Goal: Task Accomplishment & Management: Manage account settings

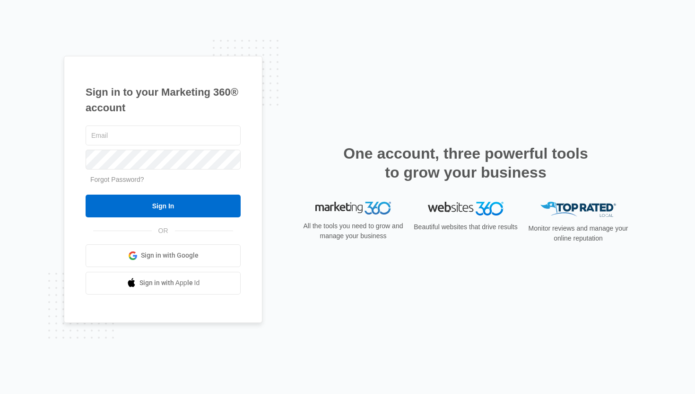
type input "kaitlyn.brunswig@madwire.com"
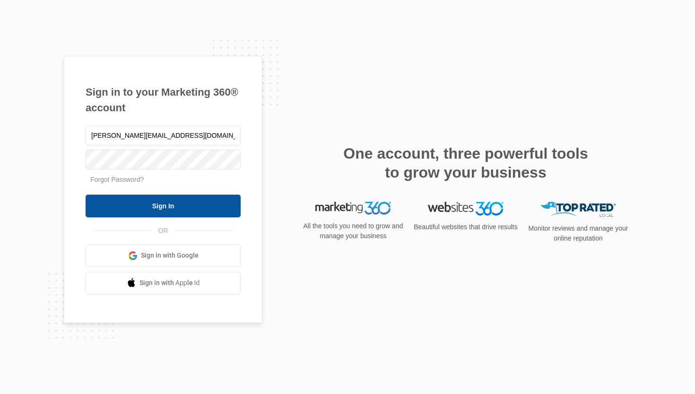
click at [173, 210] on input "Sign In" at bounding box center [163, 205] width 155 height 23
